Goal: Task Accomplishment & Management: Use online tool/utility

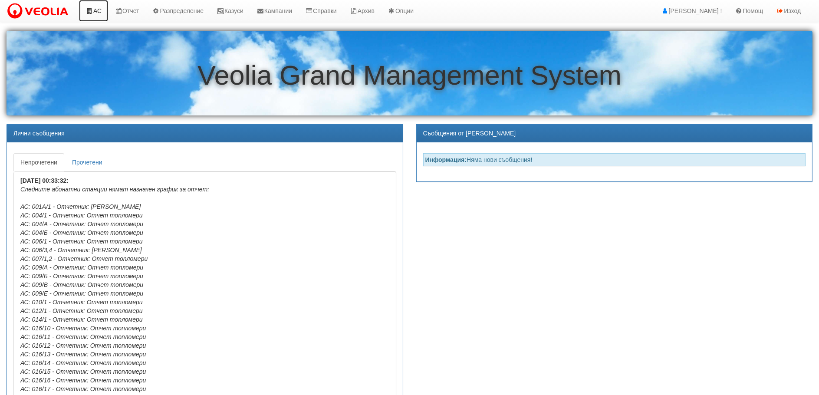
click at [99, 8] on link "АС" at bounding box center [93, 11] width 29 height 22
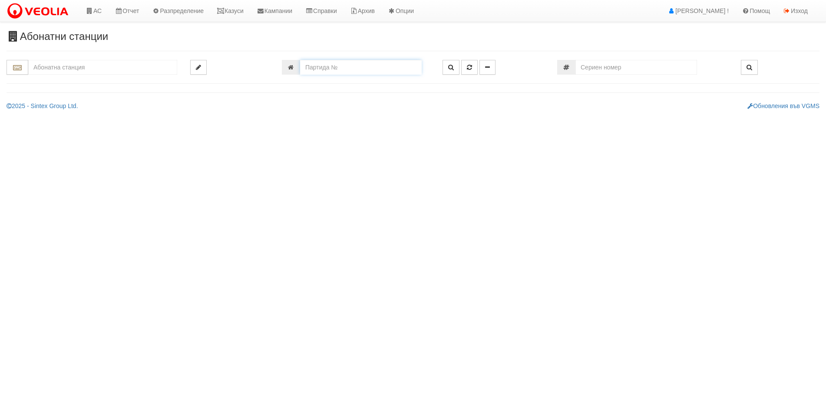
click at [317, 69] on input "number" at bounding box center [361, 67] width 122 height 15
type input "24878"
type input "023/1 - "[PERSON_NAME] [GEOGRAPHIC_DATA] " ЕАД"
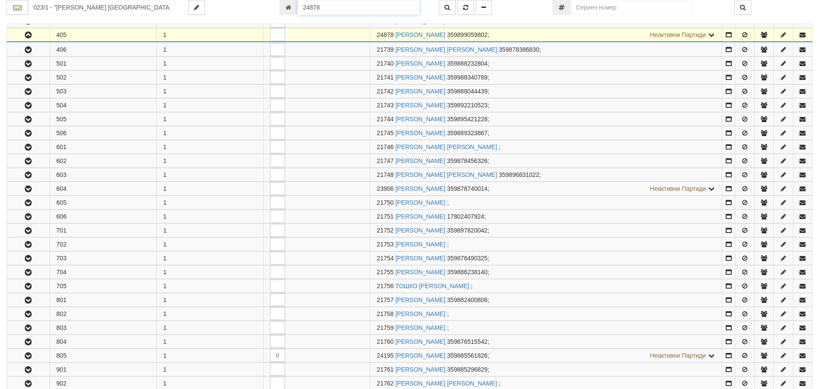
scroll to position [505, 0]
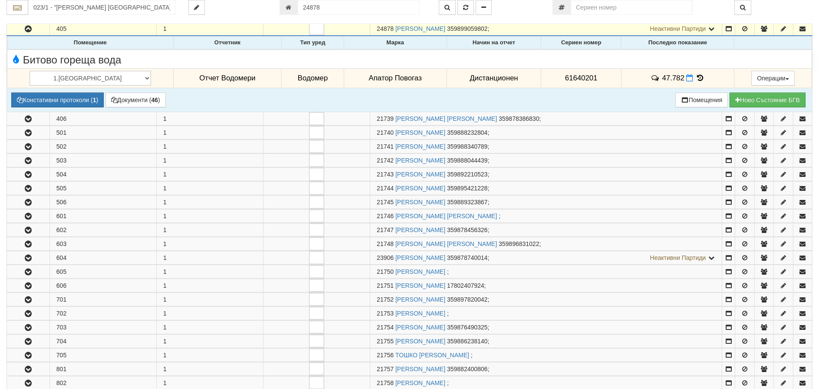
click at [696, 76] on icon at bounding box center [701, 77] width 10 height 7
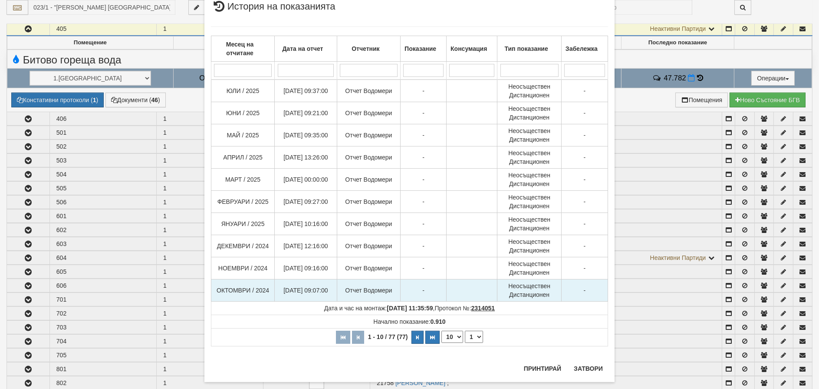
scroll to position [41, 0]
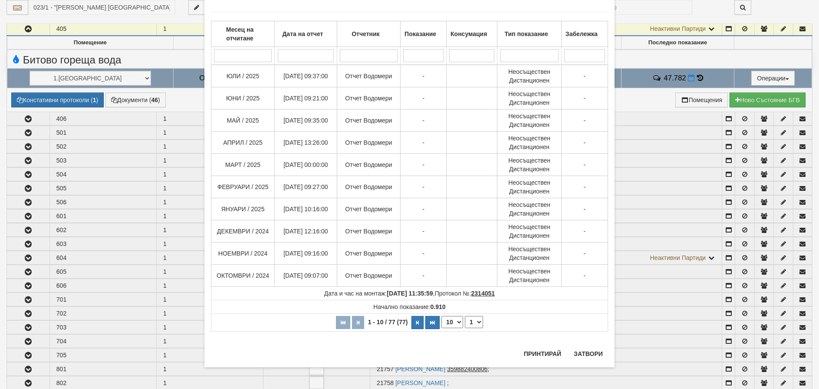
click at [449, 322] on select "10 20 30 40" at bounding box center [453, 322] width 22 height 12
select select "40"
click at [442, 328] on select "10 20 30 40" at bounding box center [453, 322] width 22 height 12
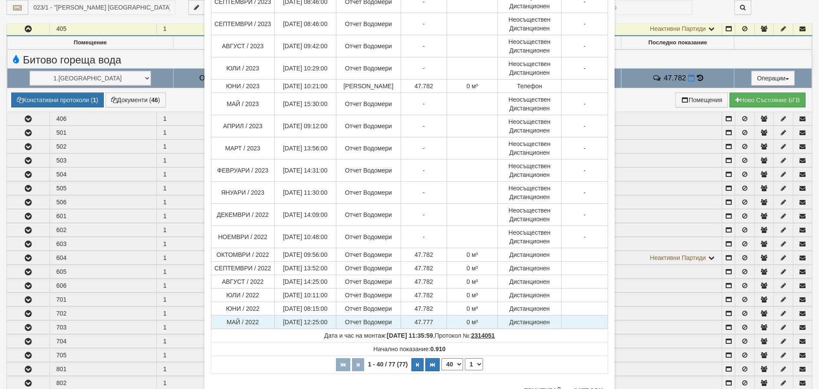
scroll to position [640, 0]
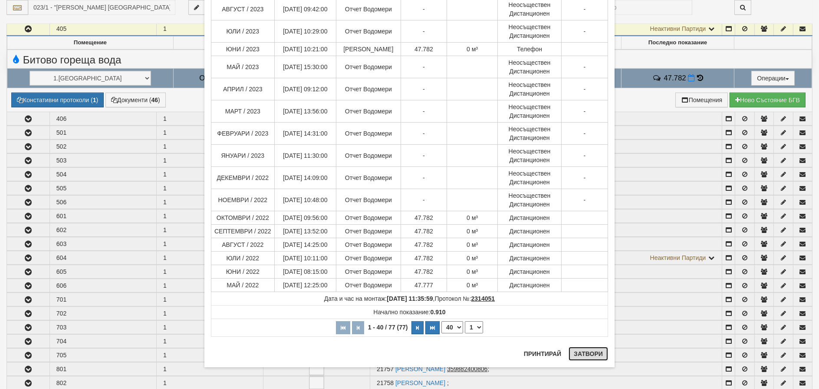
click at [585, 356] on button "Затвори" at bounding box center [589, 354] width 40 height 14
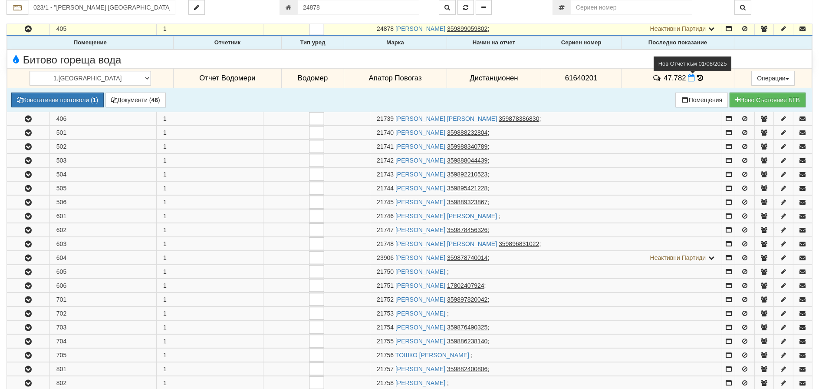
click at [688, 79] on icon at bounding box center [691, 77] width 7 height 7
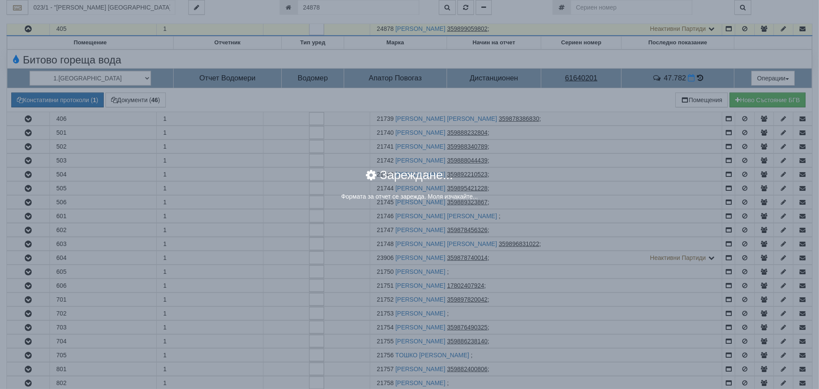
select select "8ac75930-9bfd-e511-80be-8d5a1dced85a"
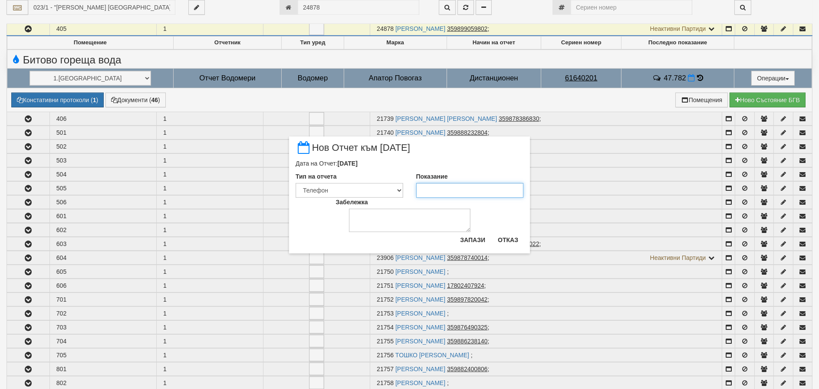
click at [428, 191] on input "Показание" at bounding box center [470, 190] width 108 height 15
type input "48.8"
click at [477, 242] on button "Запази" at bounding box center [473, 240] width 36 height 14
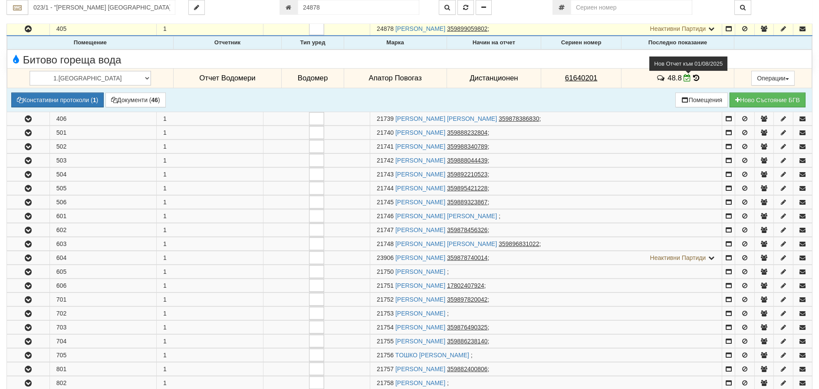
click at [684, 76] on icon at bounding box center [687, 77] width 7 height 7
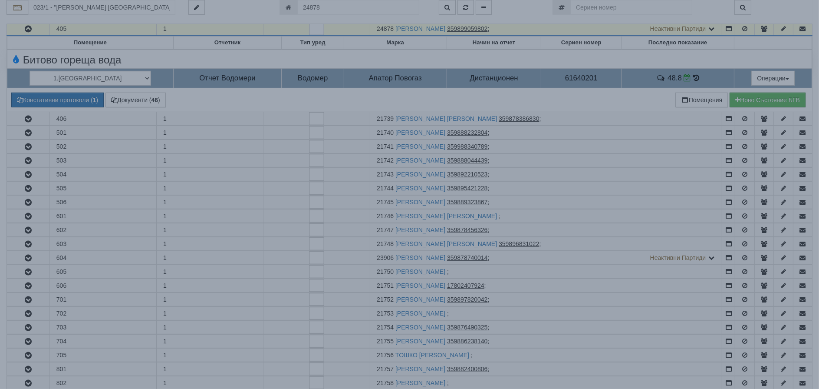
select select "8ac75930-9bfd-e511-80be-8d5a1dced85a"
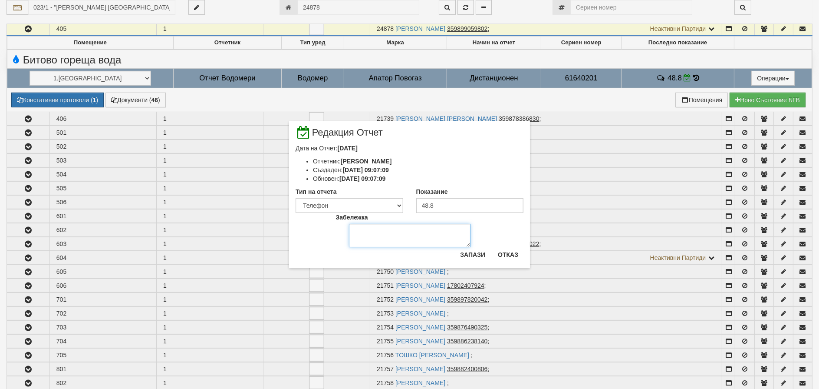
click at [354, 228] on textarea "Забележка" at bounding box center [410, 235] width 122 height 23
type textarea "s"
type textarea "снимка"
click at [476, 254] on button "Запази" at bounding box center [473, 255] width 36 height 14
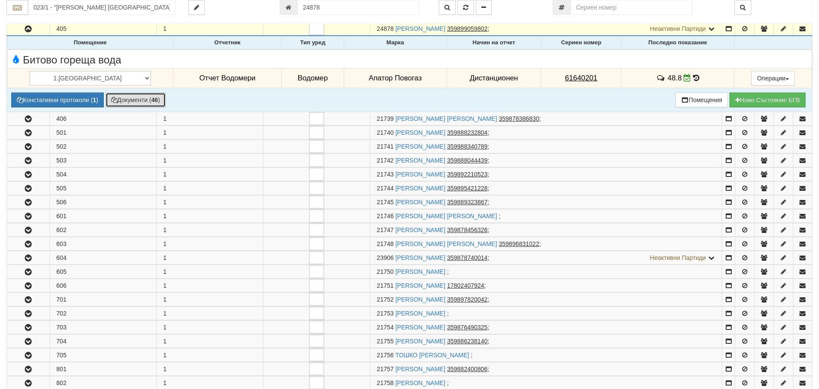
click at [126, 99] on button "Документи ( 46 )" at bounding box center [136, 99] width 60 height 15
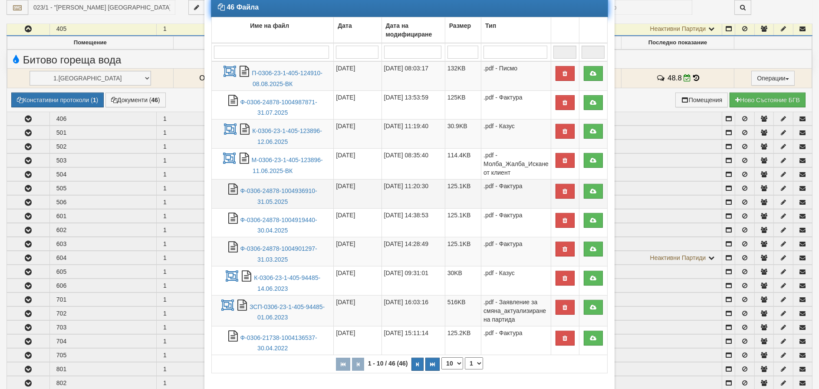
scroll to position [87, 0]
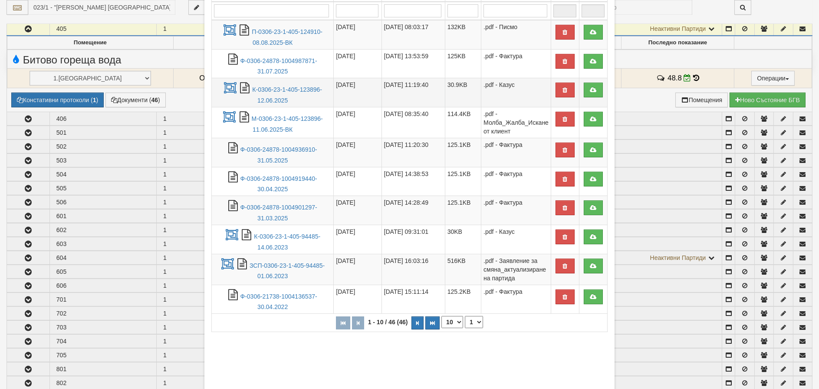
click at [270, 93] on td "К-0306-23-1-405-123896-12.06.2025" at bounding box center [273, 92] width 122 height 29
click at [273, 90] on link "К-0306-23-1-405-123896-12.06.2025" at bounding box center [287, 95] width 70 height 18
click at [595, 356] on div "46 Файла Име на файл Дата Дата на модифициране Размер Тип 1 - 10 / 46 (46) 10 2…" at bounding box center [409, 170] width 397 height 427
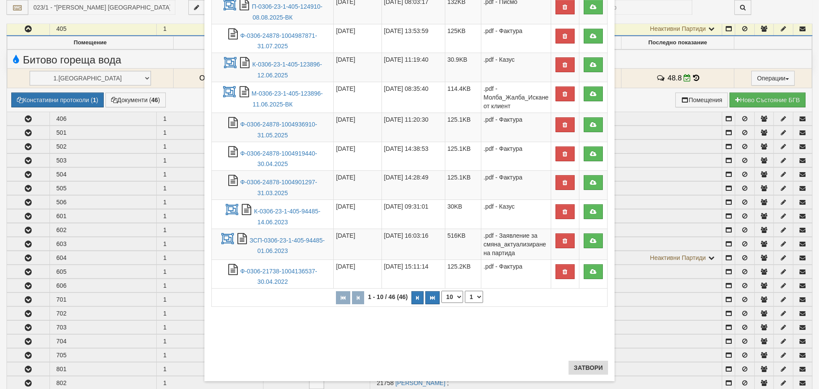
scroll to position [126, 0]
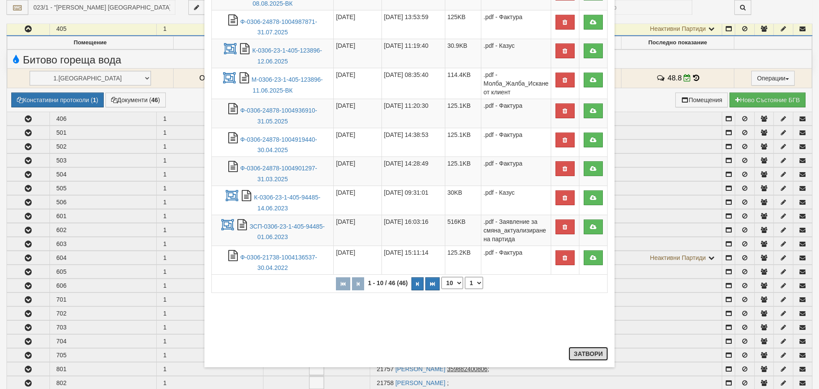
click at [584, 351] on button "Затвори" at bounding box center [589, 354] width 40 height 14
